Goal: Information Seeking & Learning: Learn about a topic

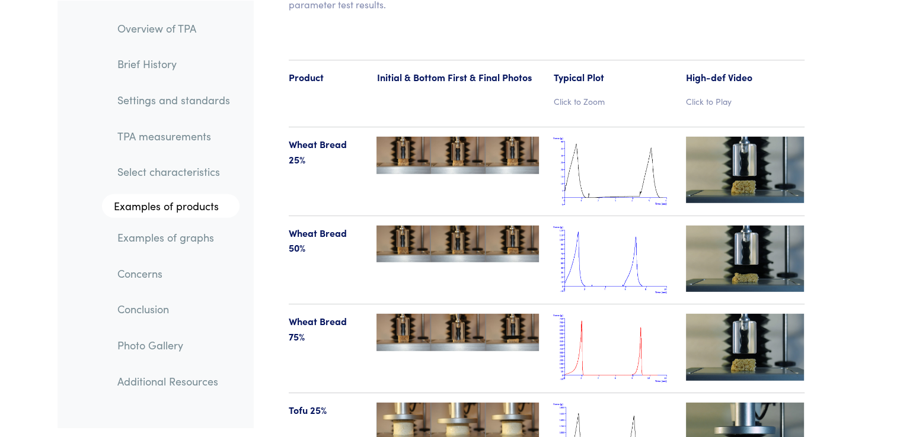
scroll to position [12209, 0]
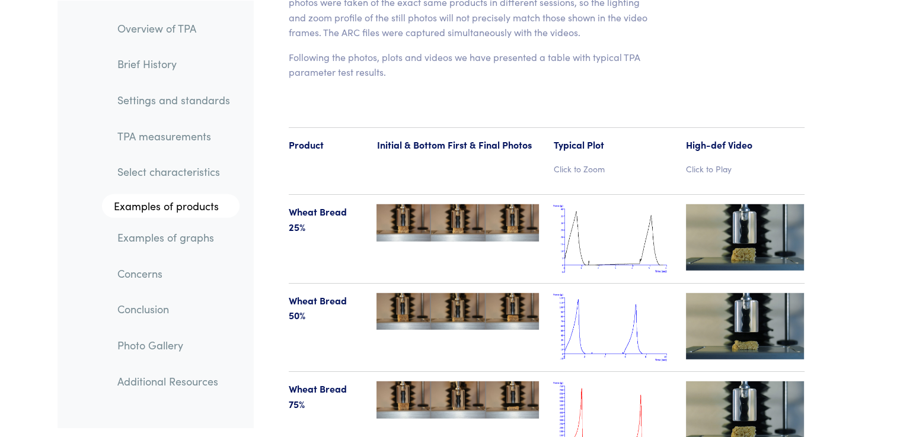
click at [605, 239] on img at bounding box center [612, 238] width 119 height 69
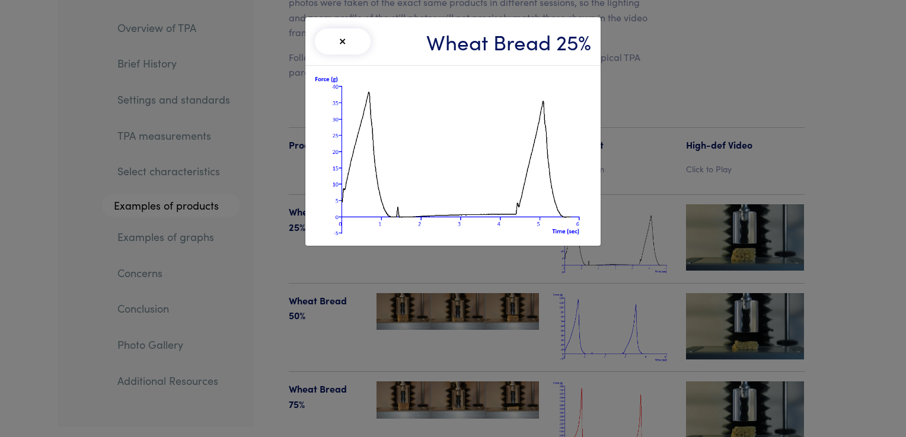
click at [350, 47] on button "×" at bounding box center [343, 41] width 56 height 26
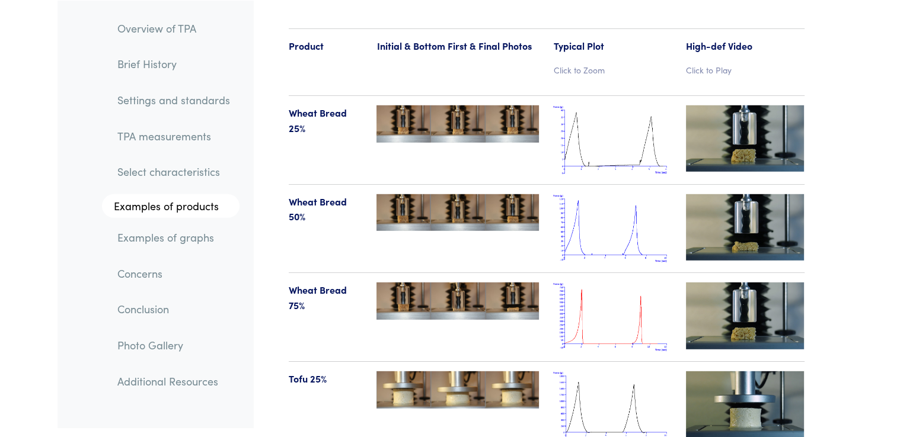
scroll to position [12328, 0]
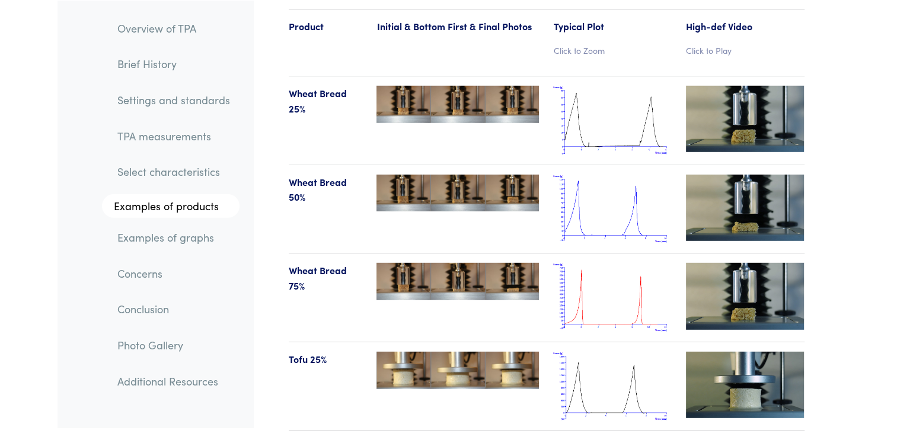
click at [605, 178] on img at bounding box center [612, 209] width 119 height 69
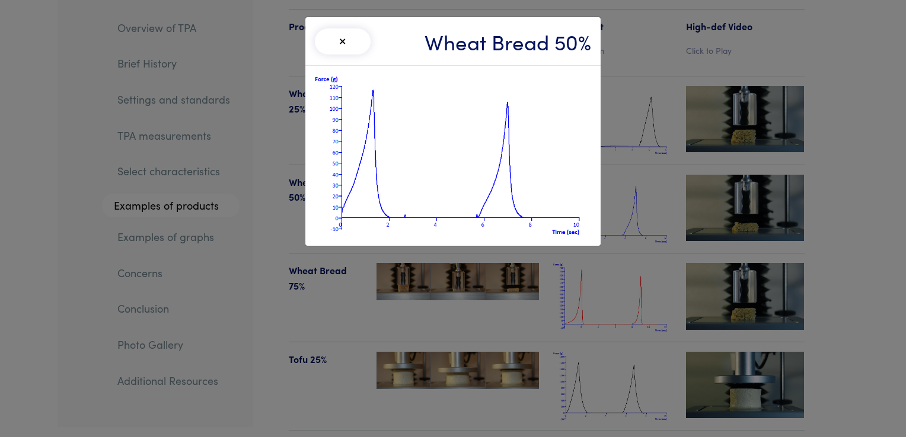
click at [332, 44] on button "×" at bounding box center [343, 41] width 56 height 26
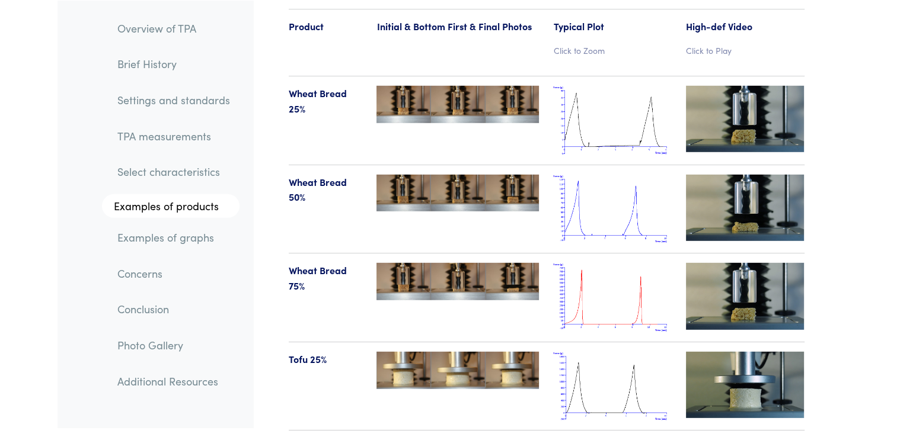
click at [607, 263] on img at bounding box center [612, 297] width 119 height 69
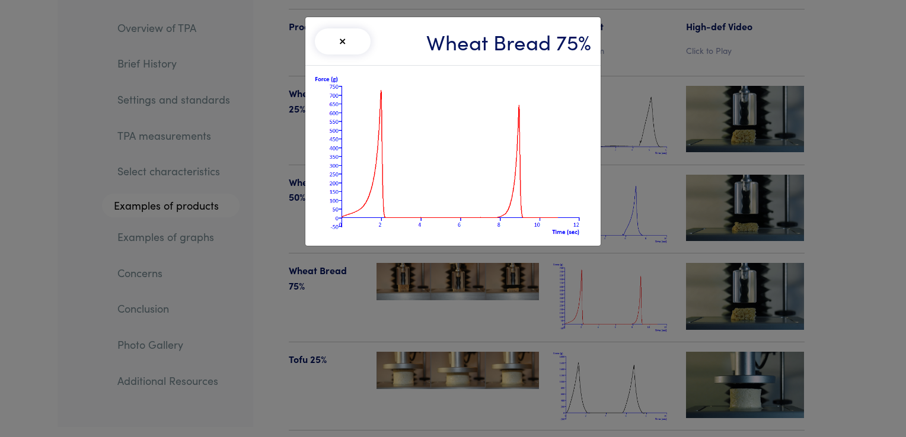
click at [348, 44] on button "×" at bounding box center [343, 41] width 56 height 26
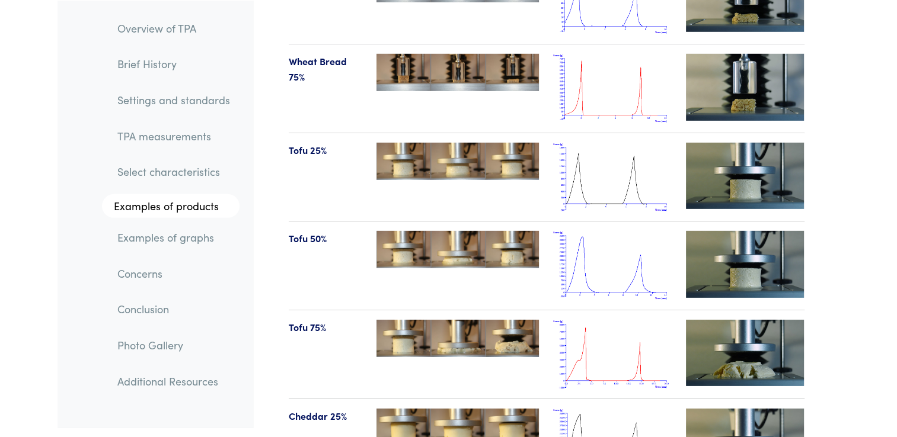
scroll to position [12565, 0]
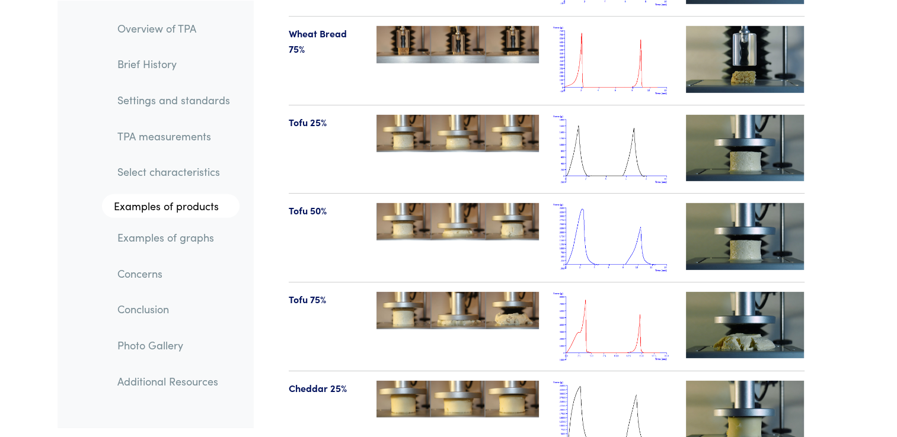
click at [595, 295] on img at bounding box center [612, 326] width 119 height 69
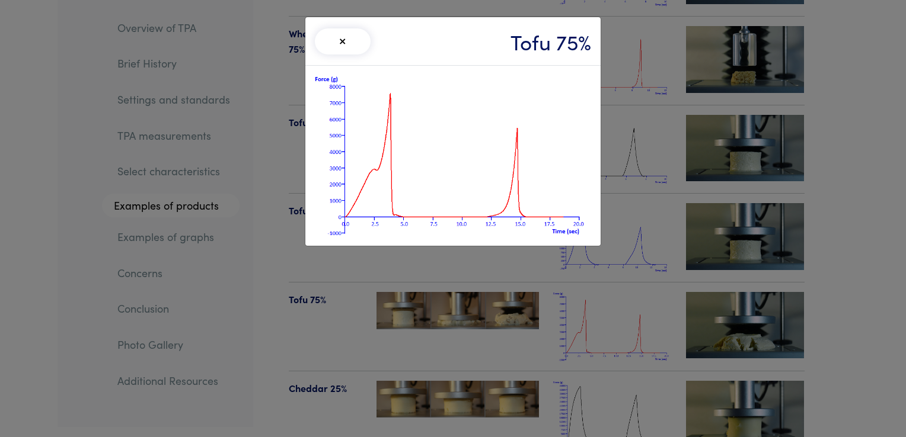
click at [332, 49] on button "×" at bounding box center [343, 41] width 56 height 26
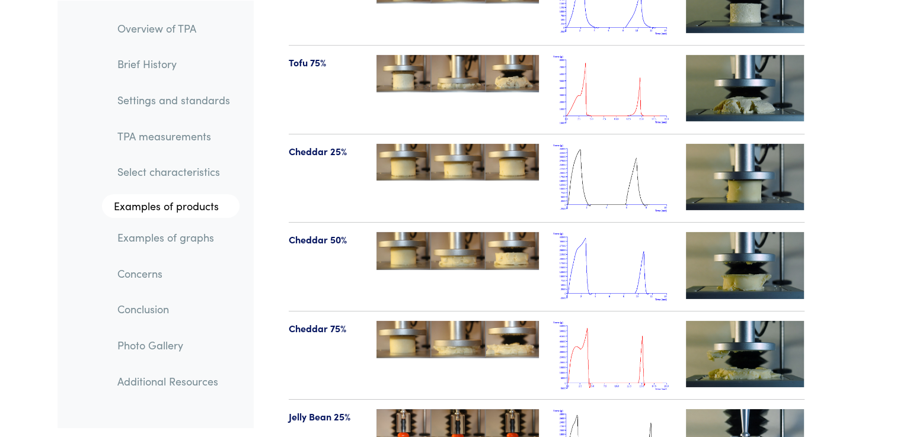
scroll to position [12861, 0]
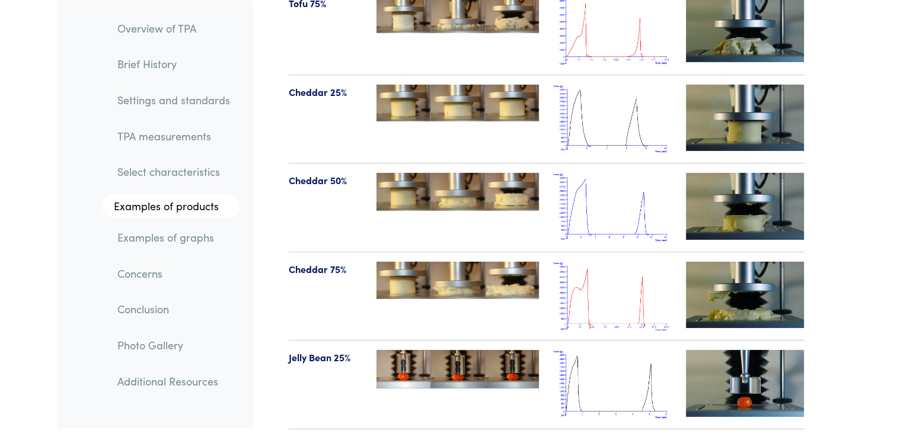
click at [600, 273] on img at bounding box center [612, 296] width 119 height 69
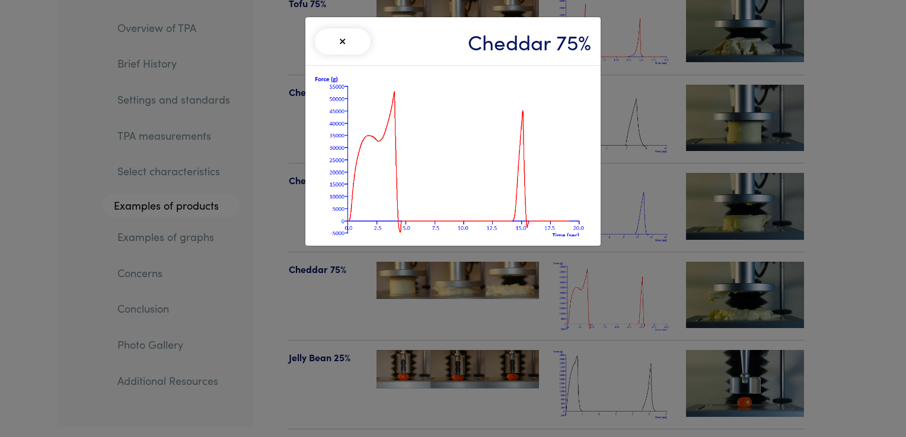
click at [327, 46] on button "×" at bounding box center [343, 41] width 56 height 26
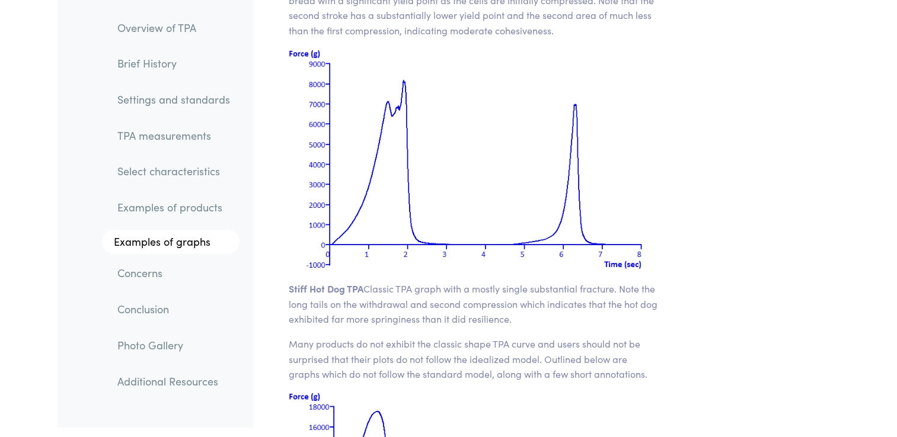
scroll to position [15351, 0]
